Goal: Task Accomplishment & Management: Manage account settings

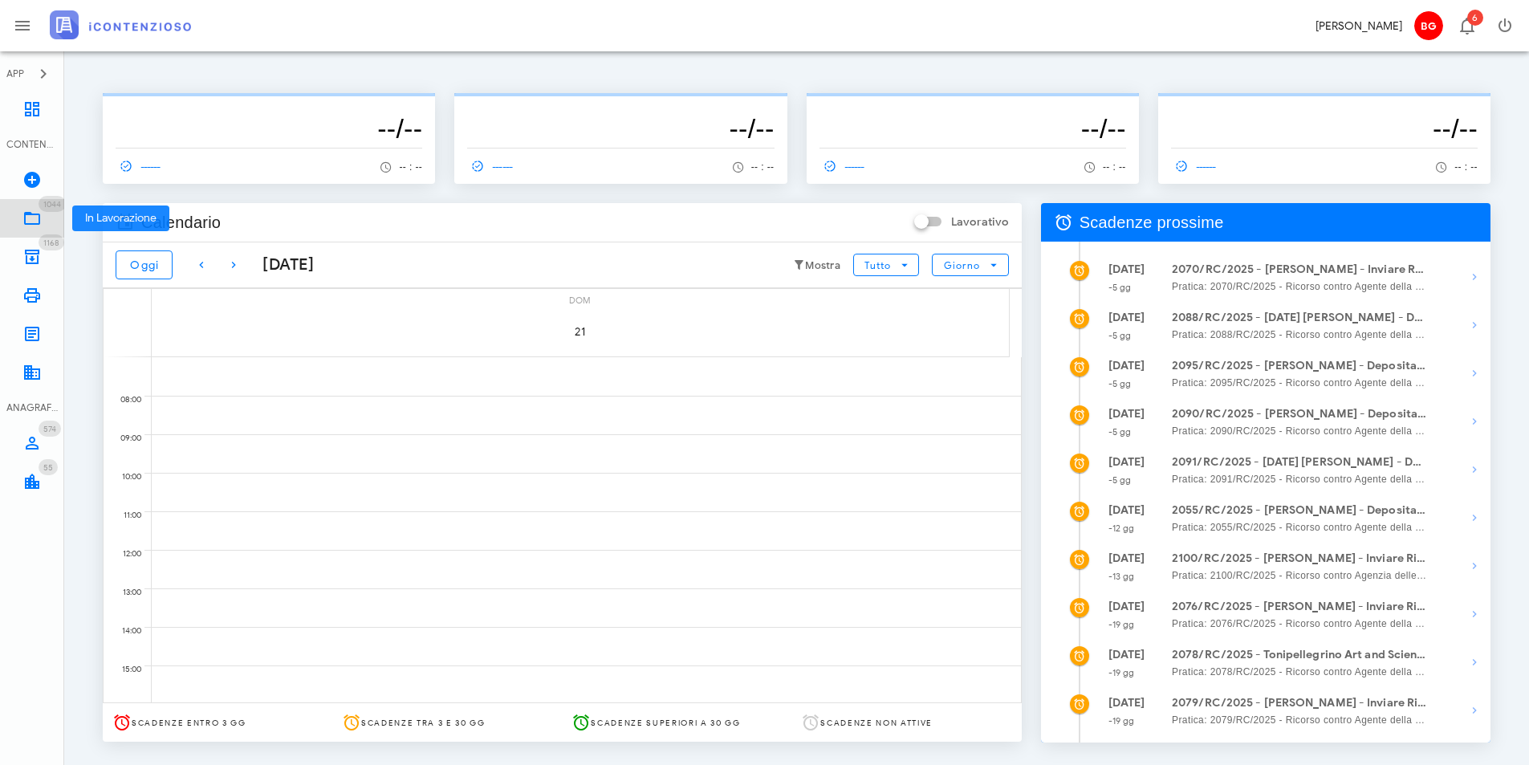
click at [36, 221] on icon at bounding box center [31, 218] width 19 height 19
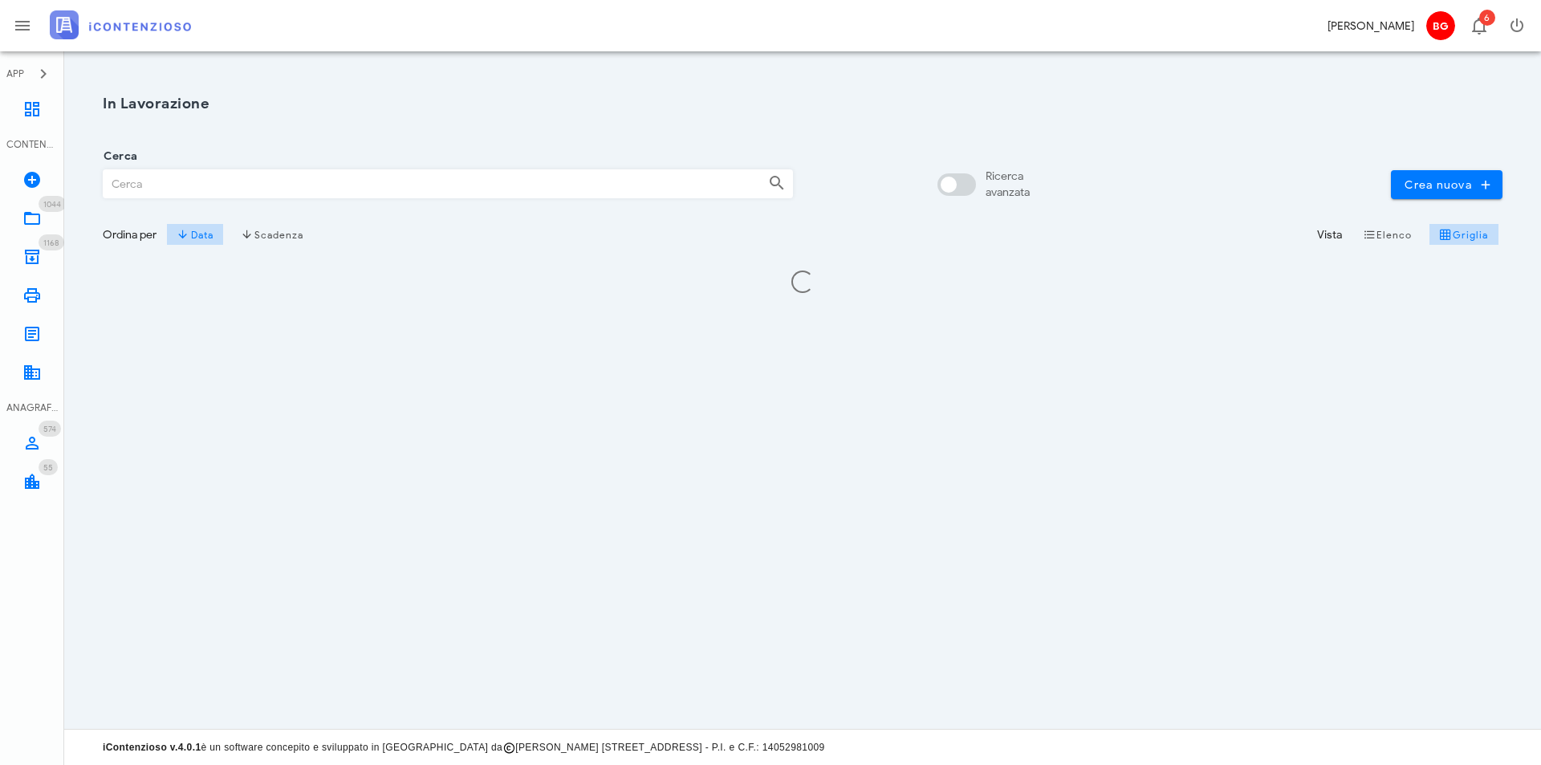
click at [197, 181] on input "Cerca" at bounding box center [430, 183] width 652 height 27
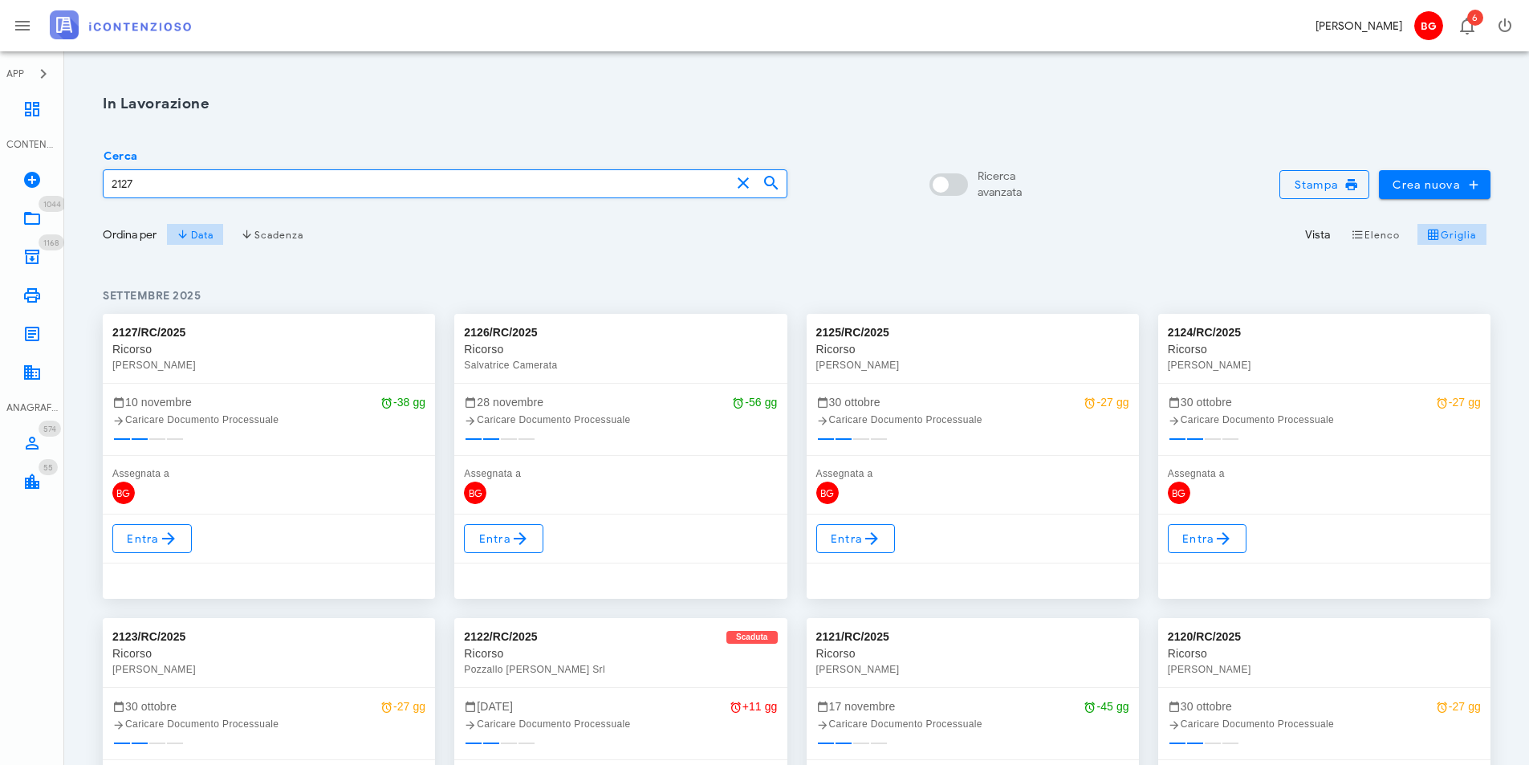
type input "2127"
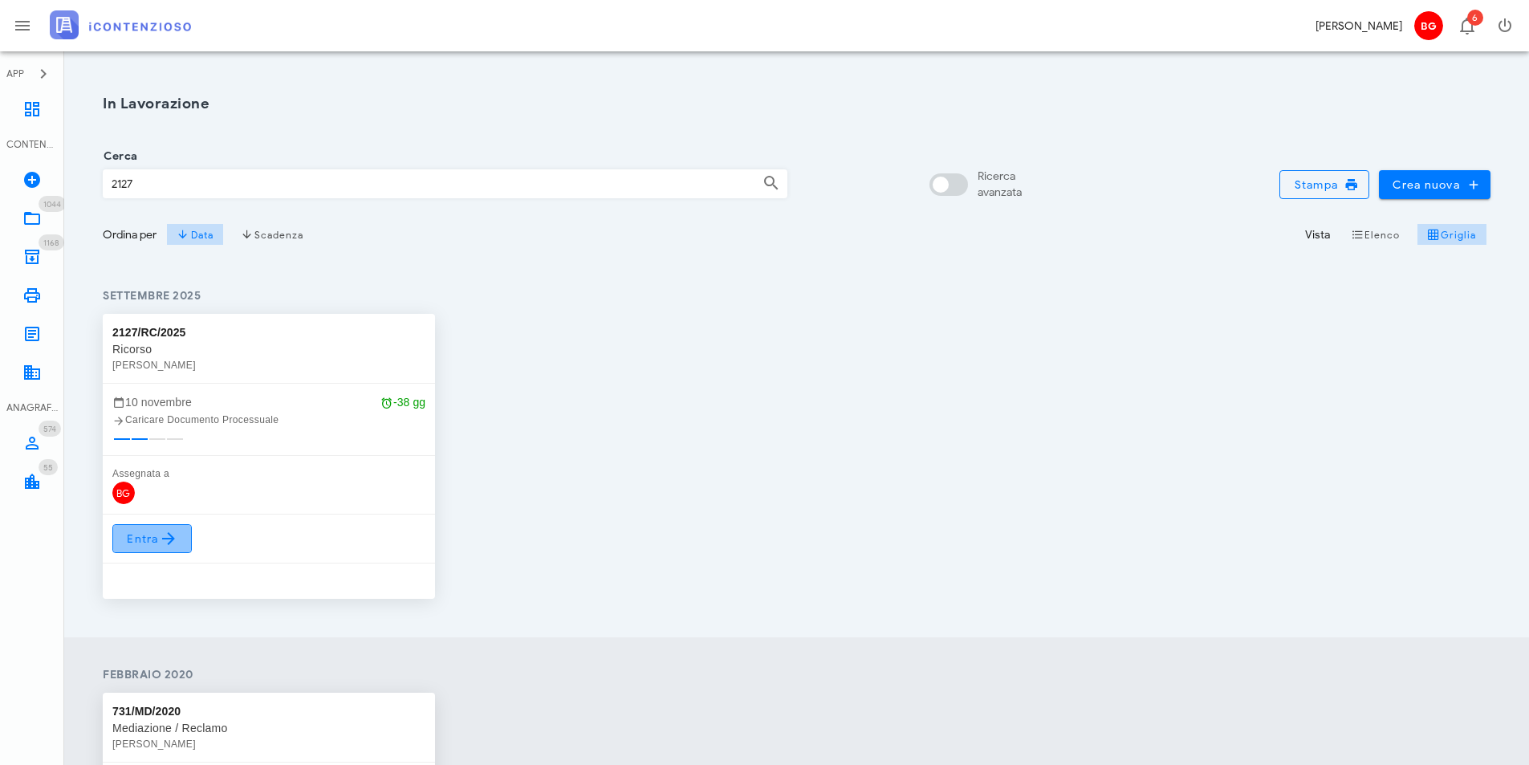
click at [144, 545] on span "Entra" at bounding box center [152, 538] width 52 height 19
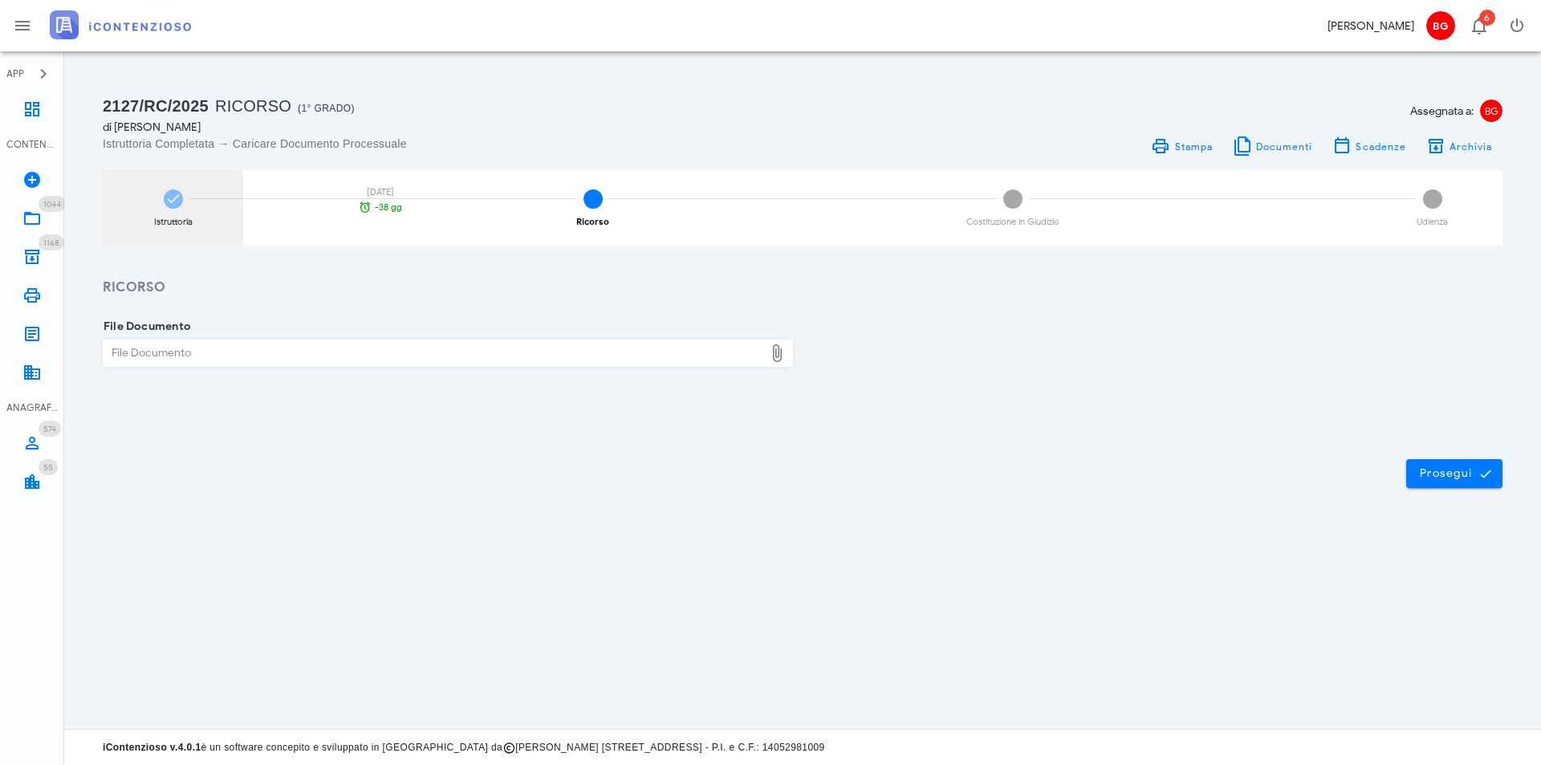
click at [158, 213] on div "Istruttoria [DATE] -38 gg" at bounding box center [173, 207] width 140 height 75
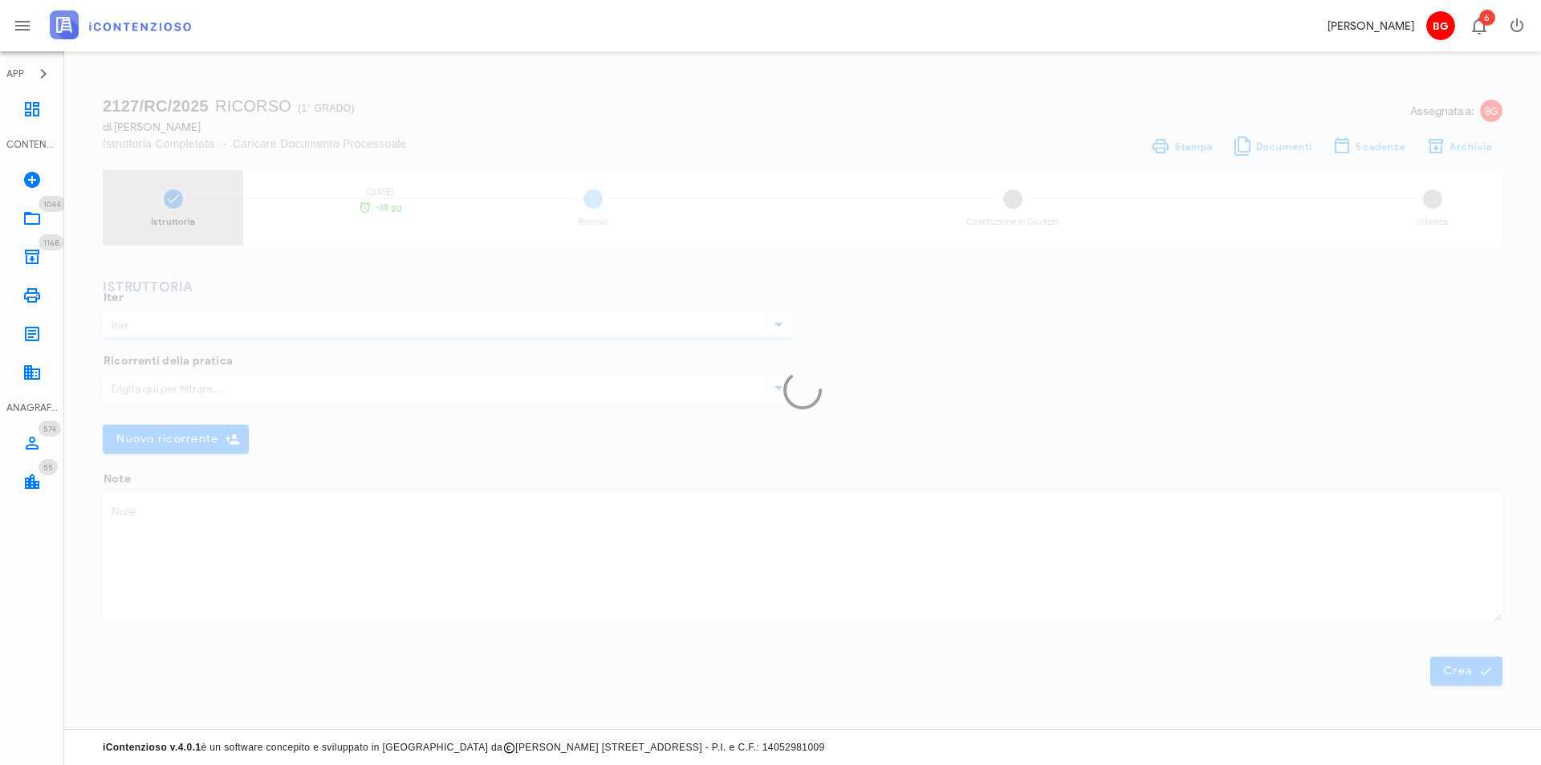
type input "Ricorso"
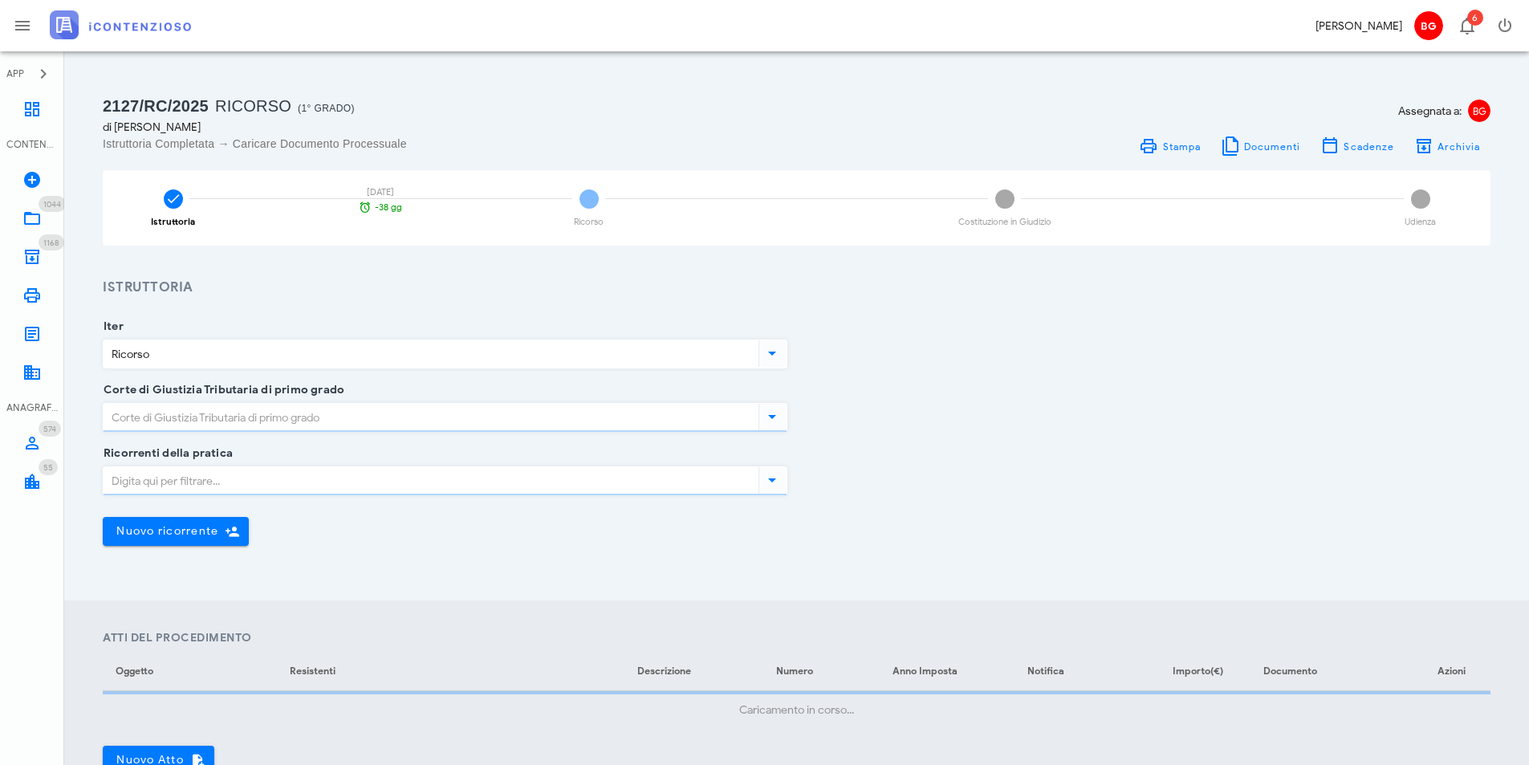
type input "Ragusa"
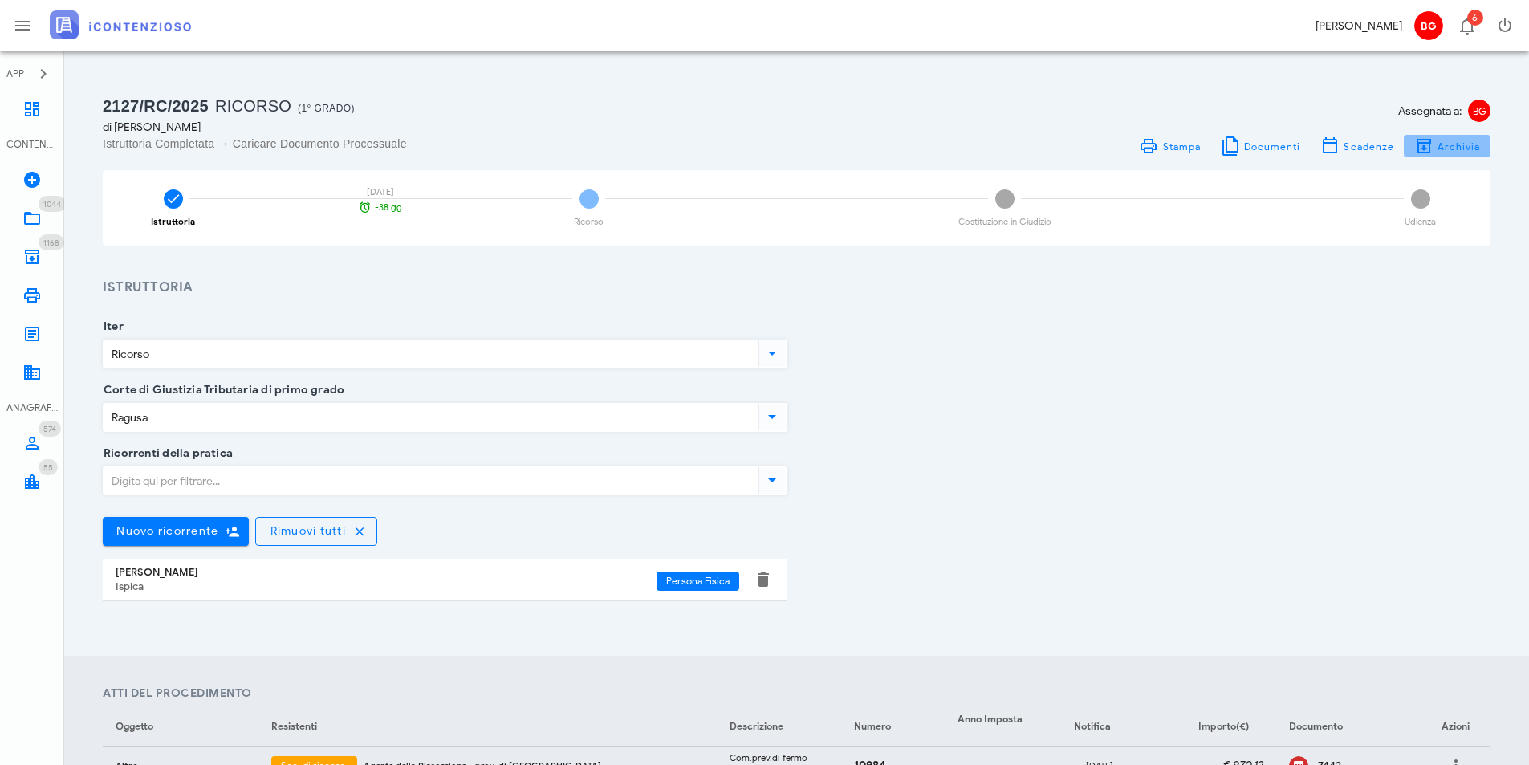
click at [1437, 151] on span "Archivia" at bounding box center [1447, 145] width 67 height 19
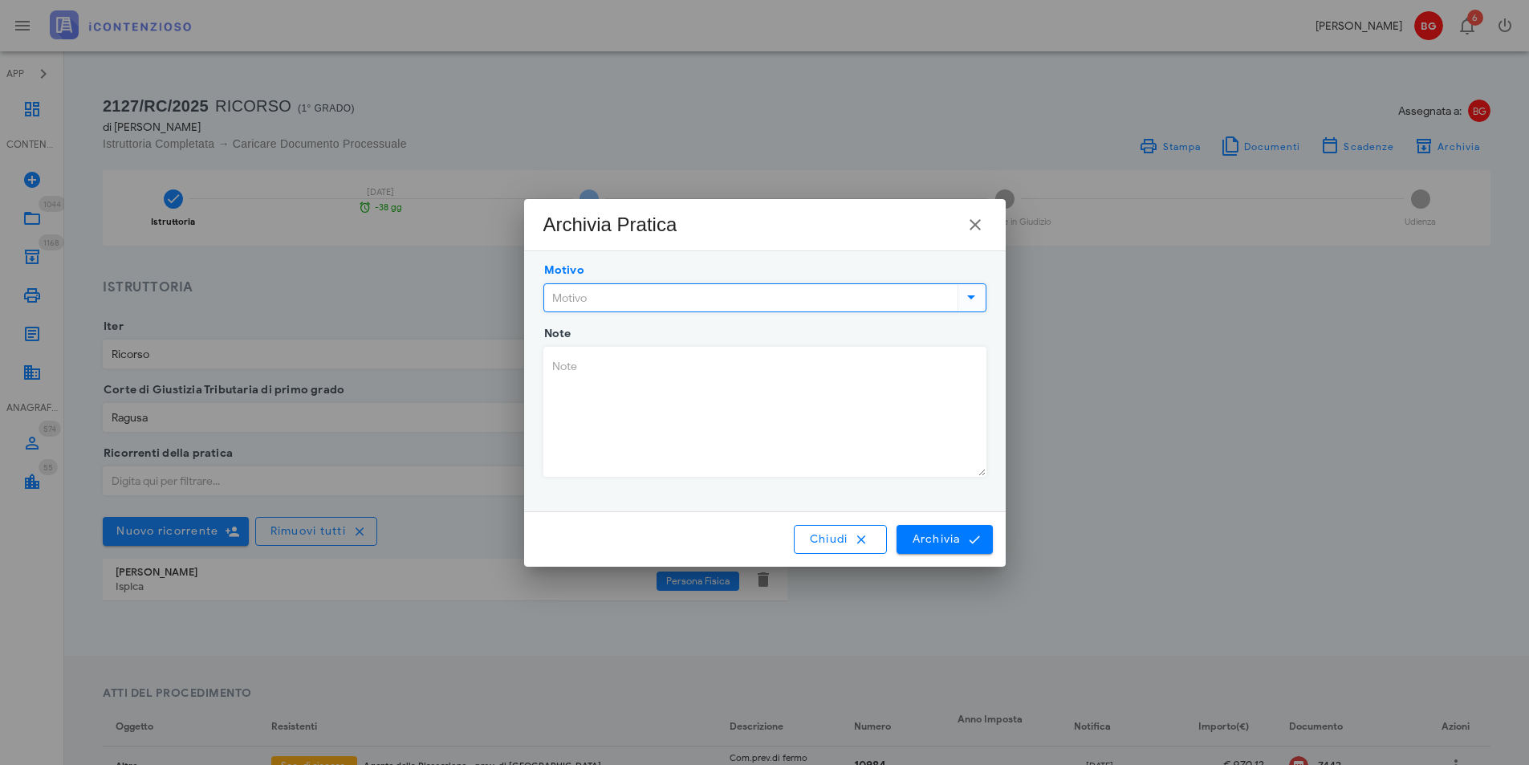
click at [628, 306] on input "Motivo" at bounding box center [749, 297] width 410 height 27
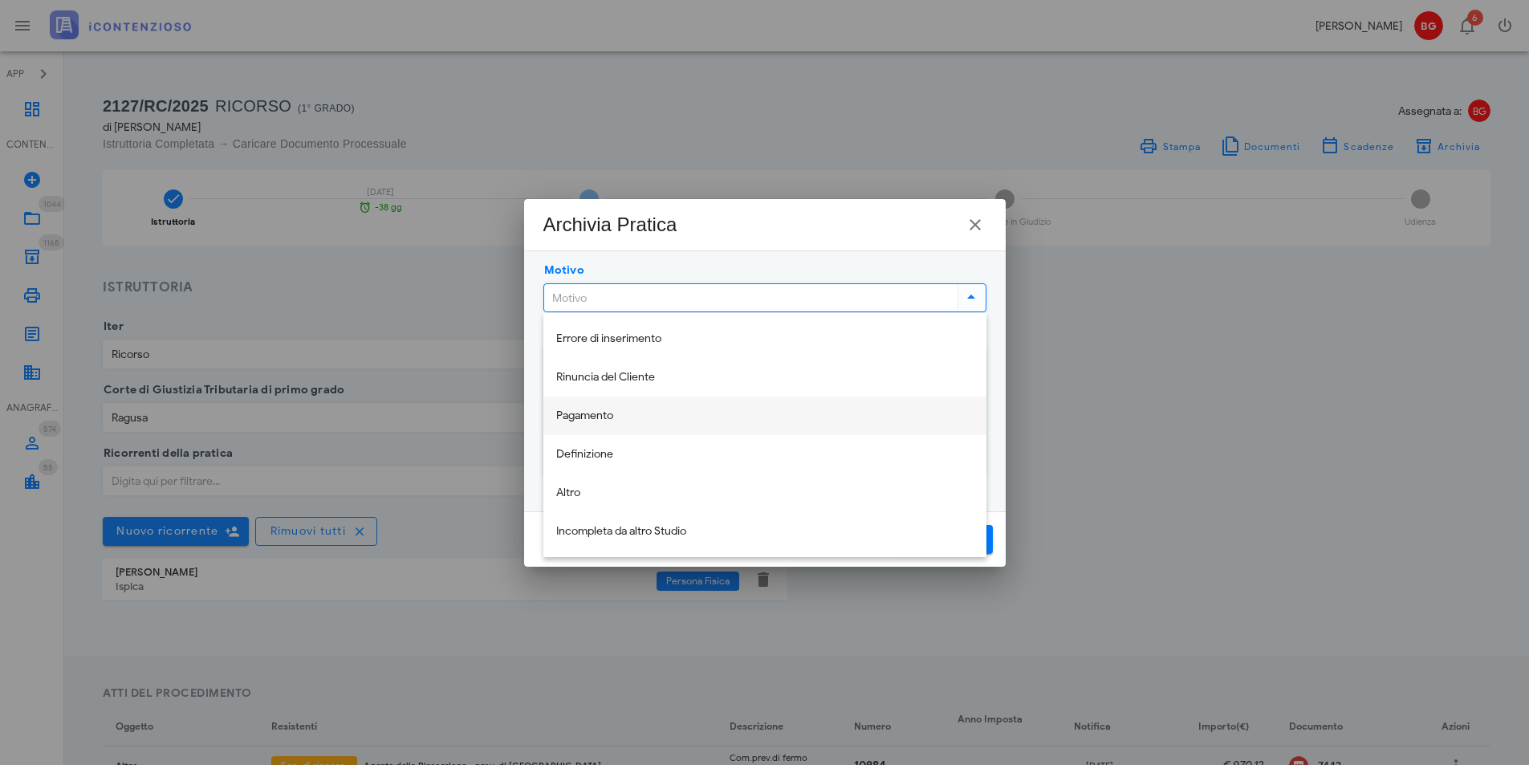
click at [616, 409] on div "Pagamento" at bounding box center [764, 416] width 417 height 14
type input "Pagamento"
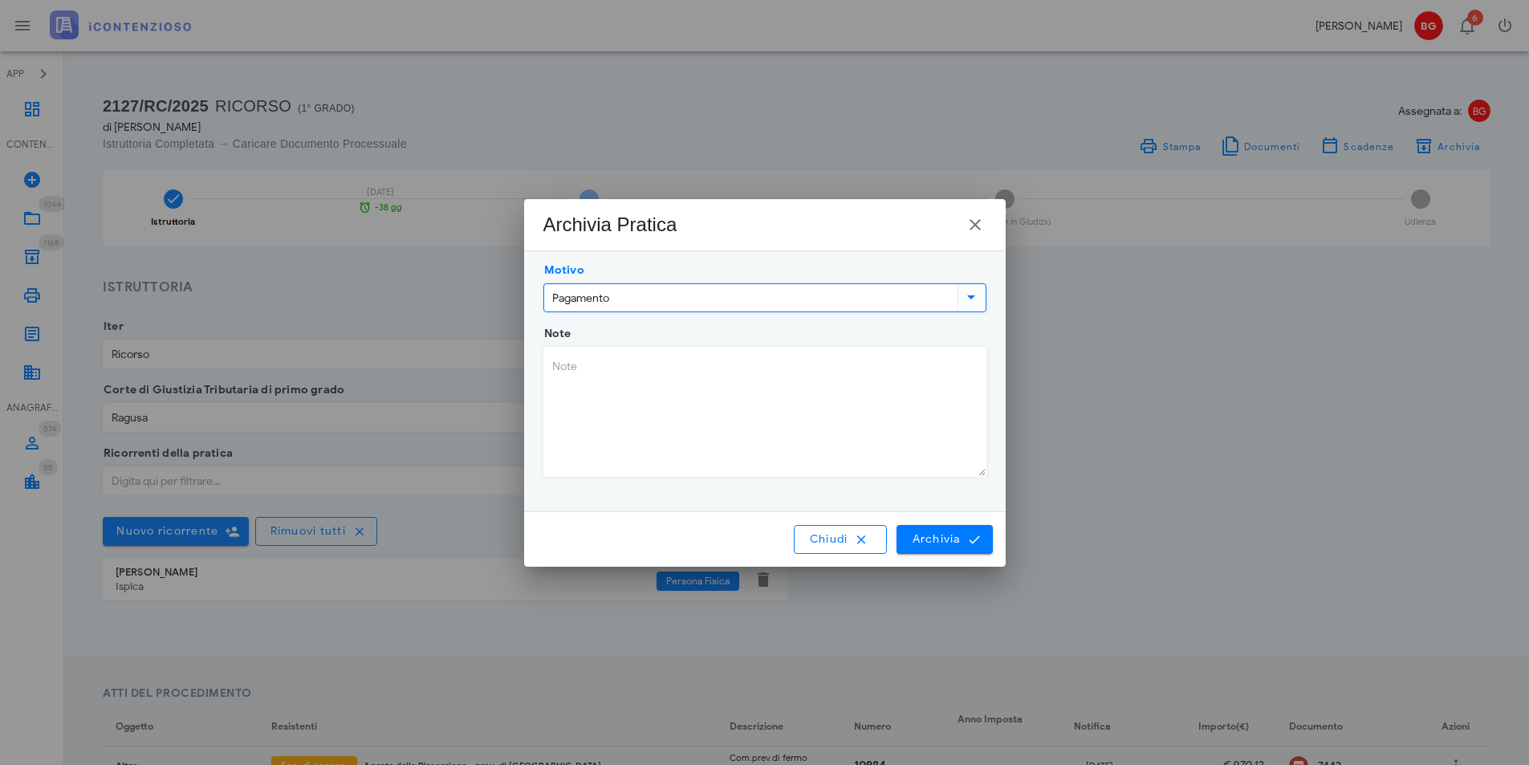
click at [657, 388] on textarea "Note" at bounding box center [764, 412] width 441 height 128
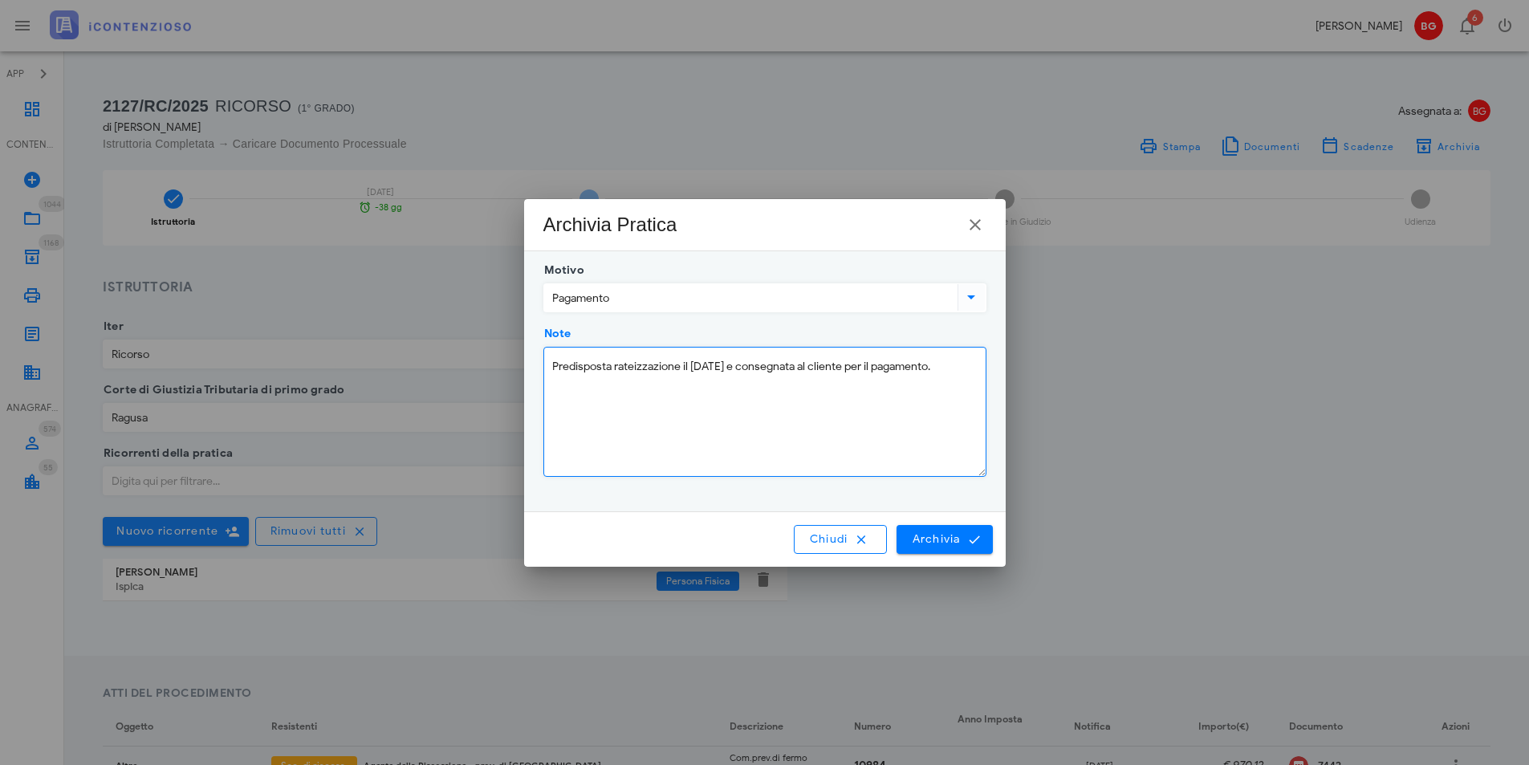
type textarea "Predisposta rateizzazione il [DATE] e consegnata al cliente per il pagamento."
click at [811, 544] on span "Chiudi" at bounding box center [840, 539] width 63 height 14
